Goal: Transaction & Acquisition: Obtain resource

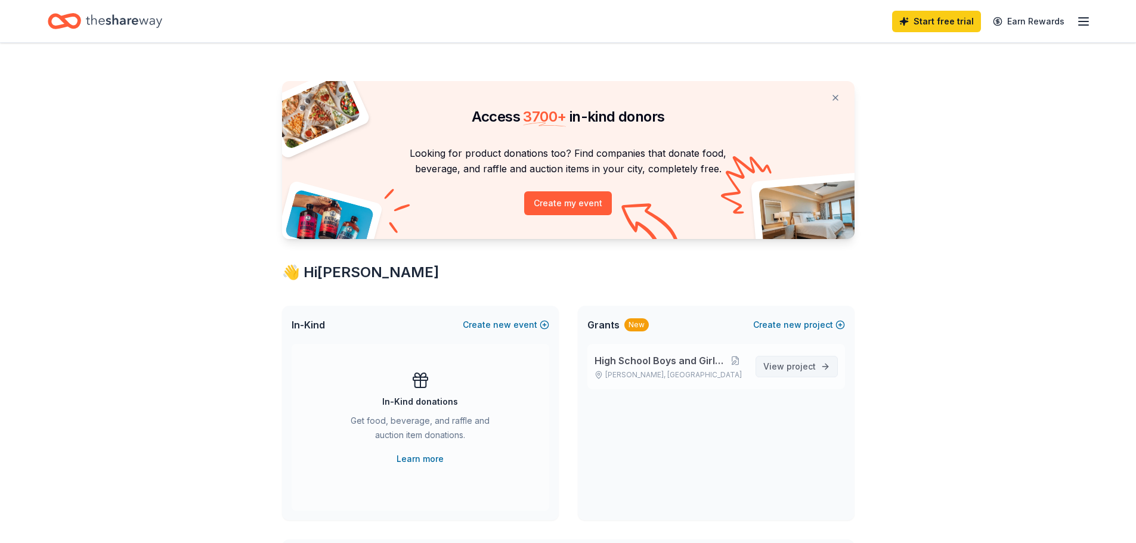
click at [791, 369] on span "project" at bounding box center [800, 366] width 29 height 10
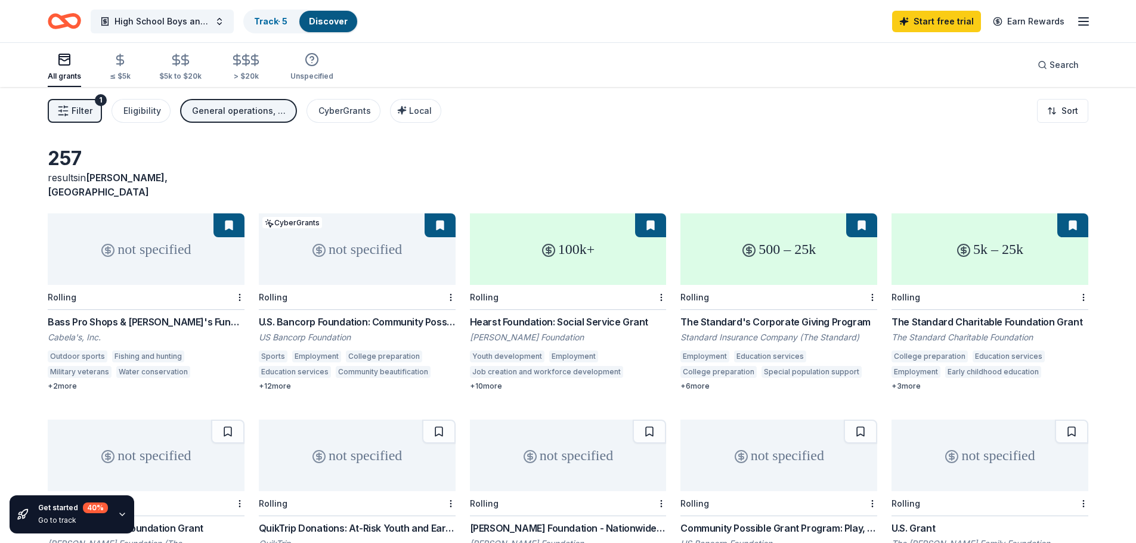
click at [283, 382] on div "+ 12 more" at bounding box center [357, 387] width 197 height 10
click at [791, 256] on div "500 – 25k" at bounding box center [778, 249] width 197 height 72
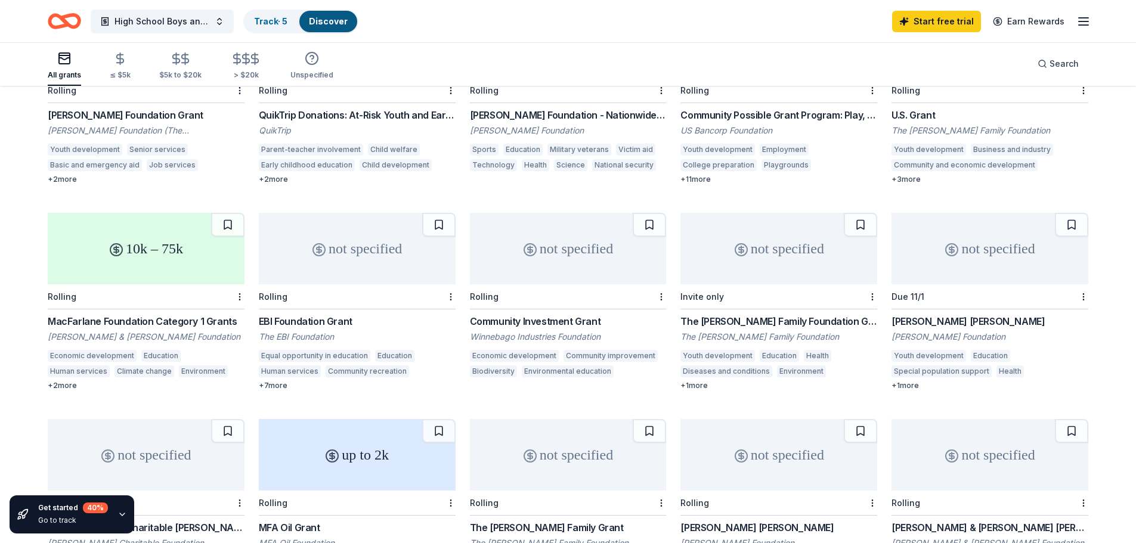
scroll to position [417, 0]
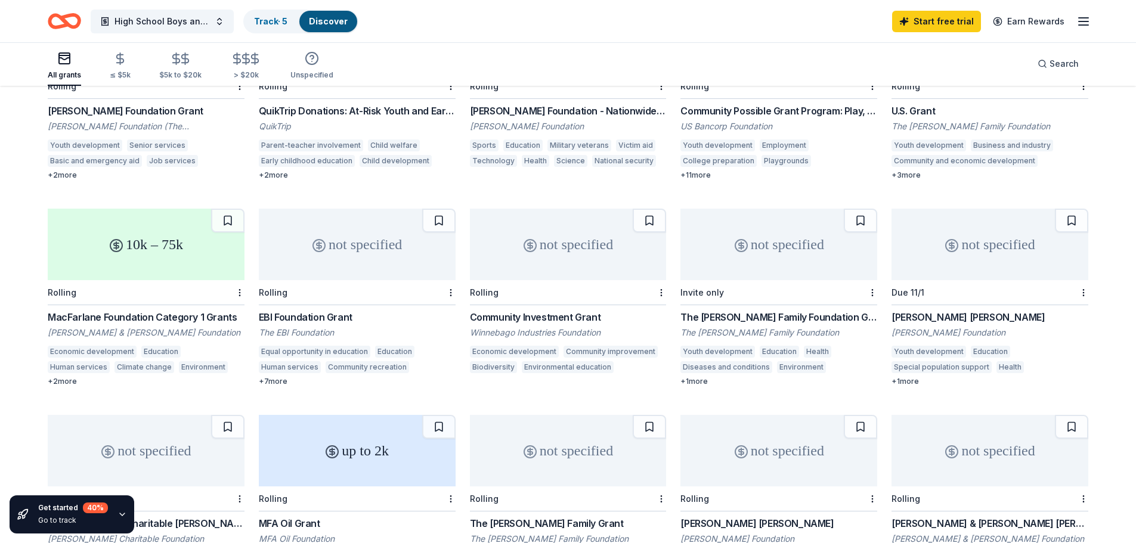
click at [774, 231] on div "not specified" at bounding box center [778, 245] width 197 height 72
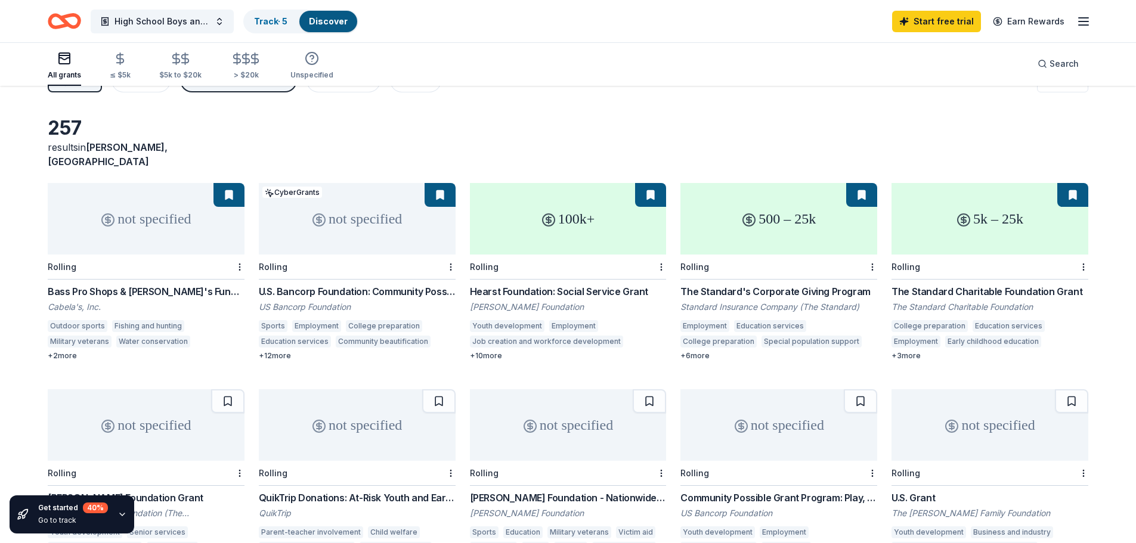
scroll to position [0, 0]
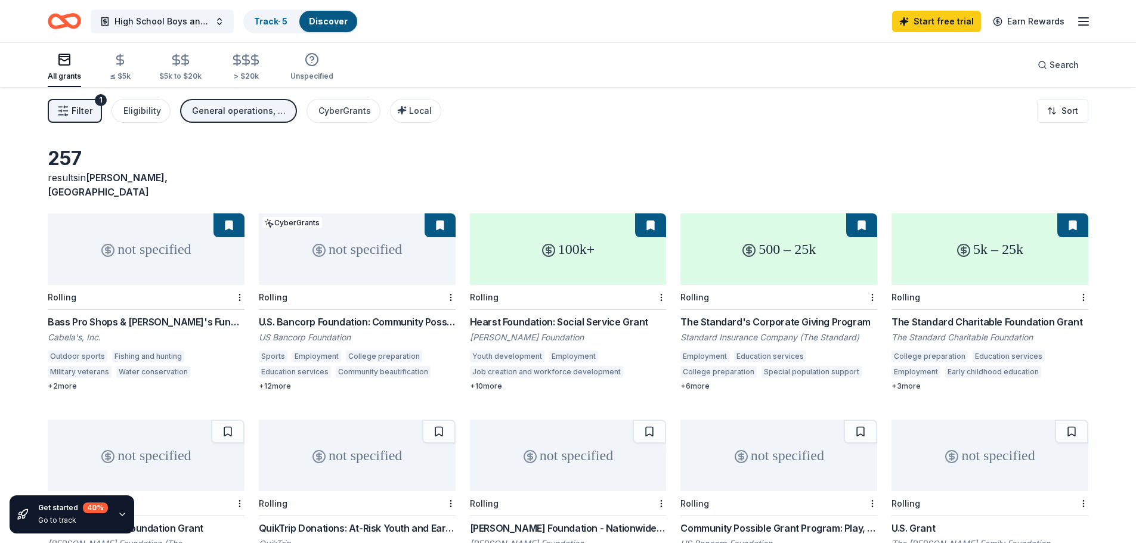
click at [120, 242] on div "not specified" at bounding box center [146, 249] width 197 height 72
click at [569, 247] on div "100k+" at bounding box center [568, 249] width 197 height 72
click at [789, 270] on div "500 – 25k" at bounding box center [778, 249] width 197 height 72
click at [940, 241] on div "5k – 25k" at bounding box center [989, 249] width 197 height 72
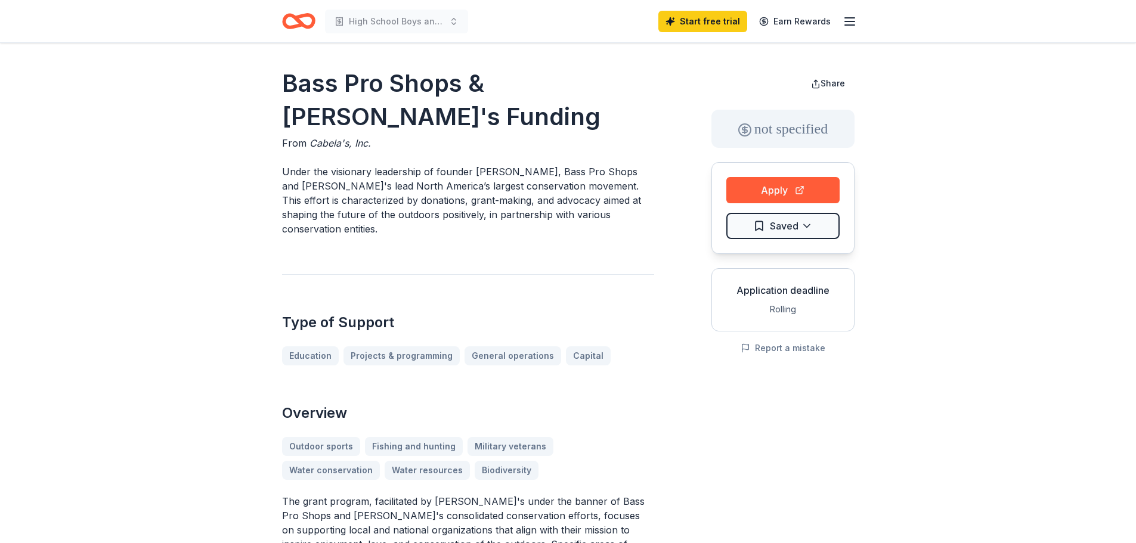
click at [758, 187] on button "Apply" at bounding box center [782, 190] width 113 height 26
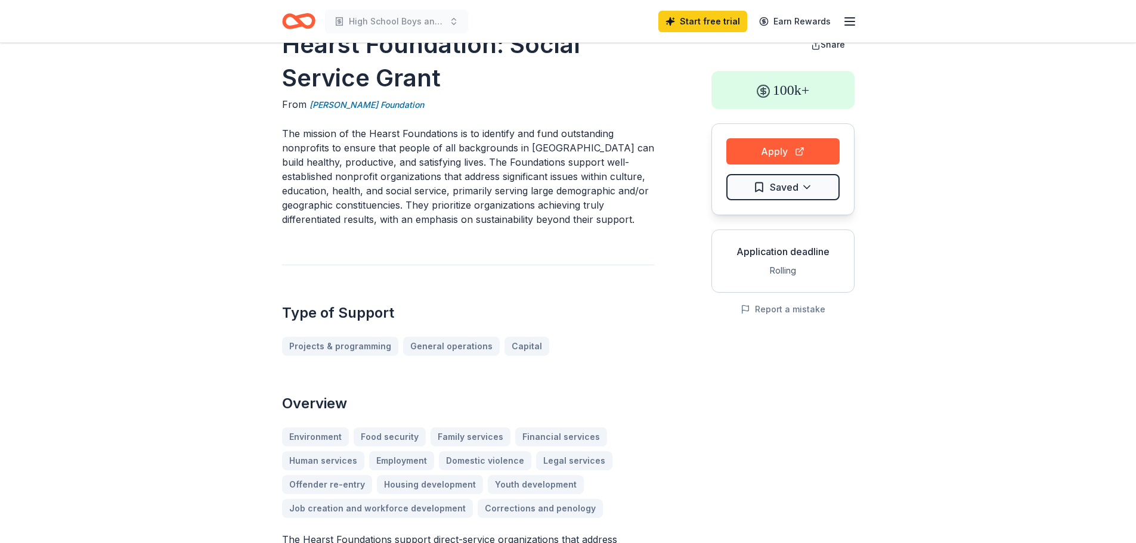
scroll to position [60, 0]
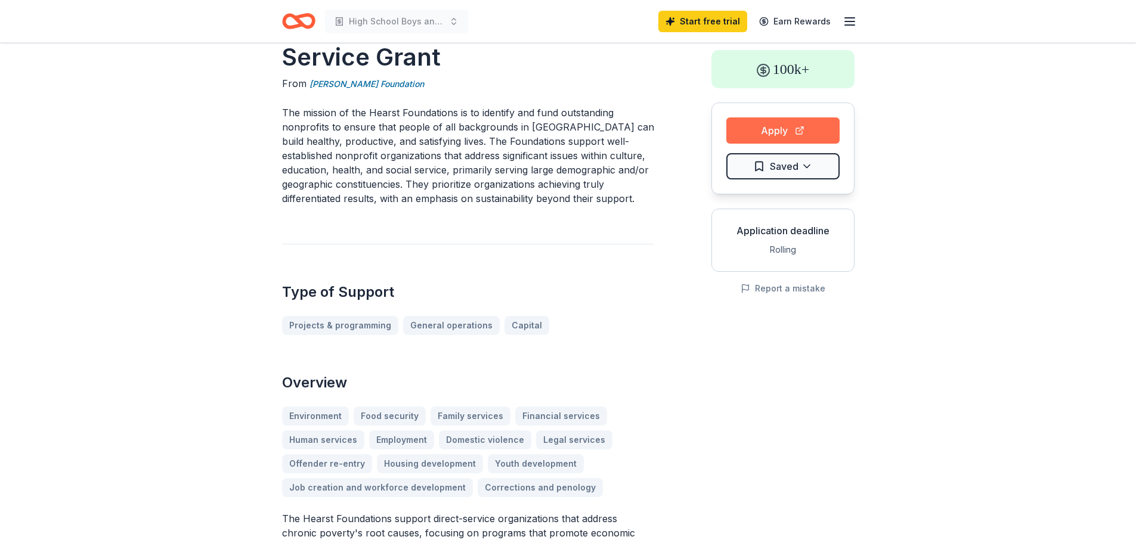
click at [780, 135] on button "Apply" at bounding box center [782, 130] width 113 height 26
